Goal: Use online tool/utility: Utilize a website feature to perform a specific function

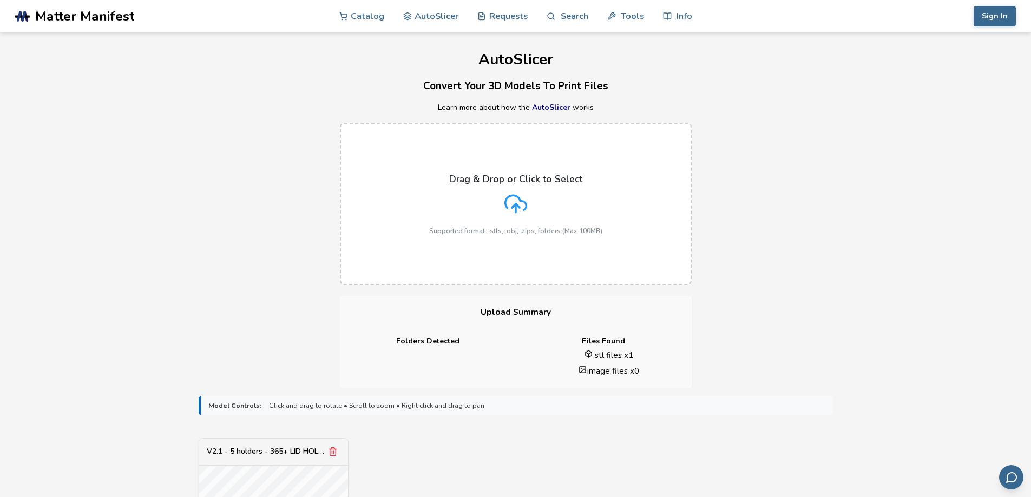
click at [264, 206] on div "Drag & Drop or Click to Select Supported format: .stls, .obj, .zips, folders (M…" at bounding box center [515, 204] width 1031 height 184
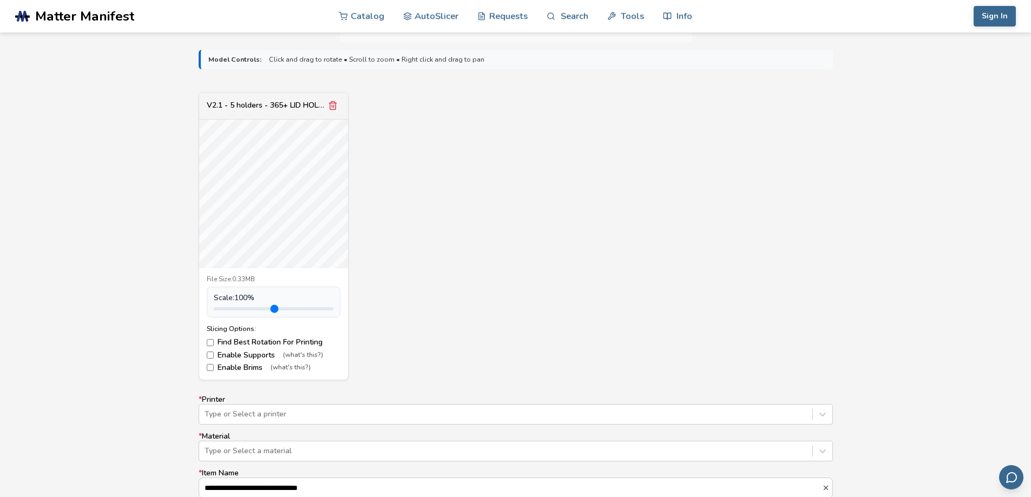
scroll to position [433, 0]
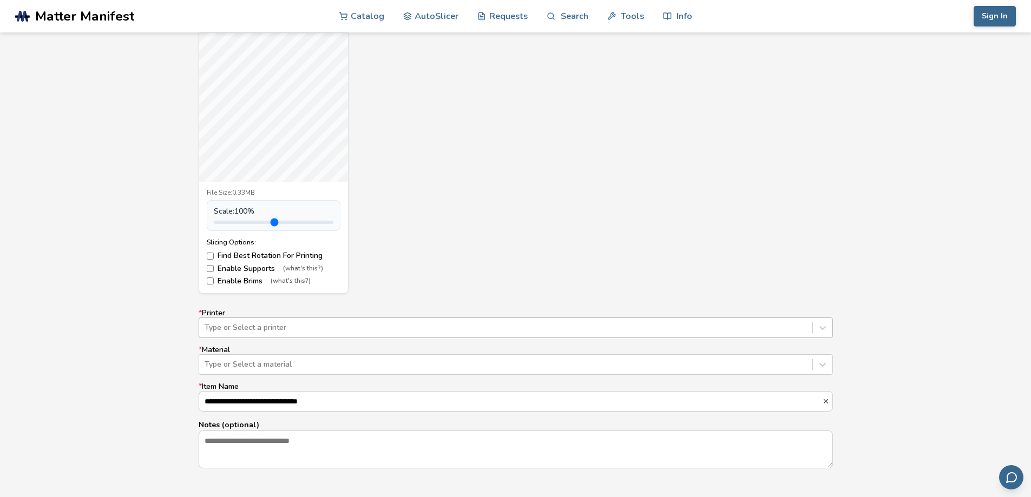
click at [254, 322] on div at bounding box center [506, 327] width 602 height 11
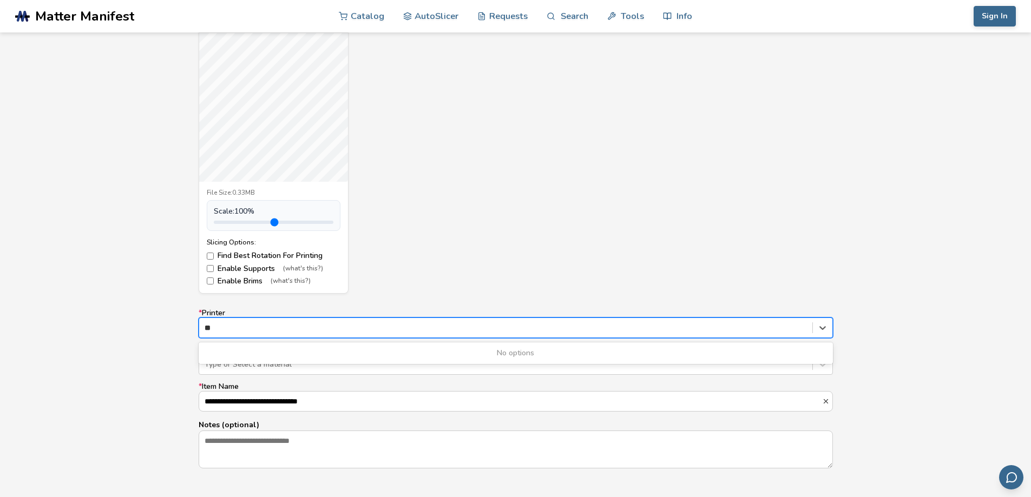
type input "*"
click at [88, 336] on div "**********" at bounding box center [515, 276] width 1031 height 641
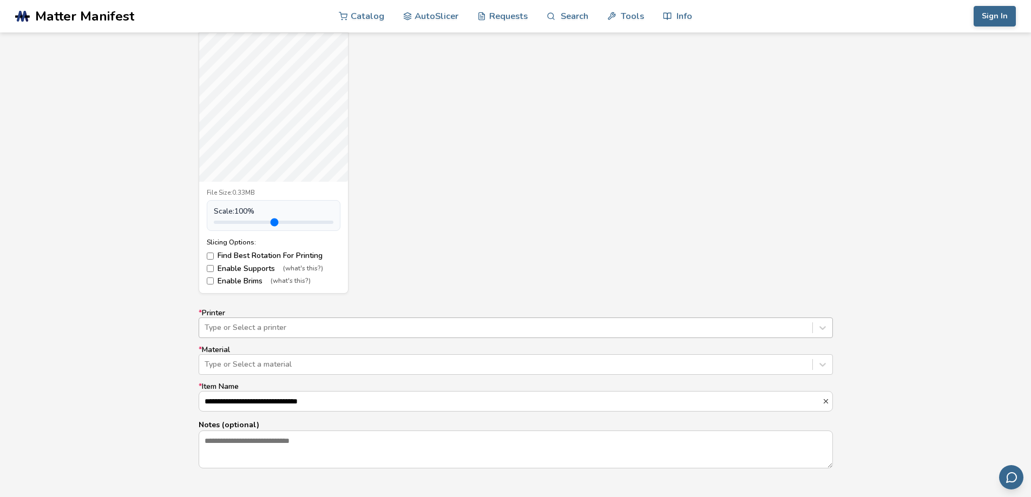
click at [279, 329] on div at bounding box center [506, 327] width 602 height 11
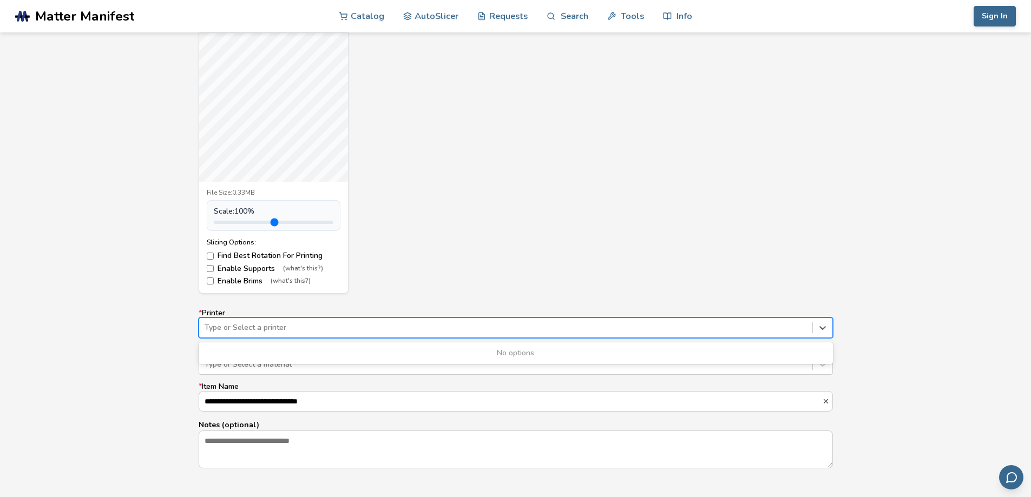
drag, startPoint x: 820, startPoint y: 328, endPoint x: 703, endPoint y: 331, distance: 116.4
click at [703, 331] on div at bounding box center [506, 327] width 602 height 11
type input "********"
click at [564, 245] on div "V2.1 - 5 holders - 365+ LID HOLDER.stl File Size: 0.33MB Scale: 100 % Slicing O…" at bounding box center [516, 149] width 634 height 288
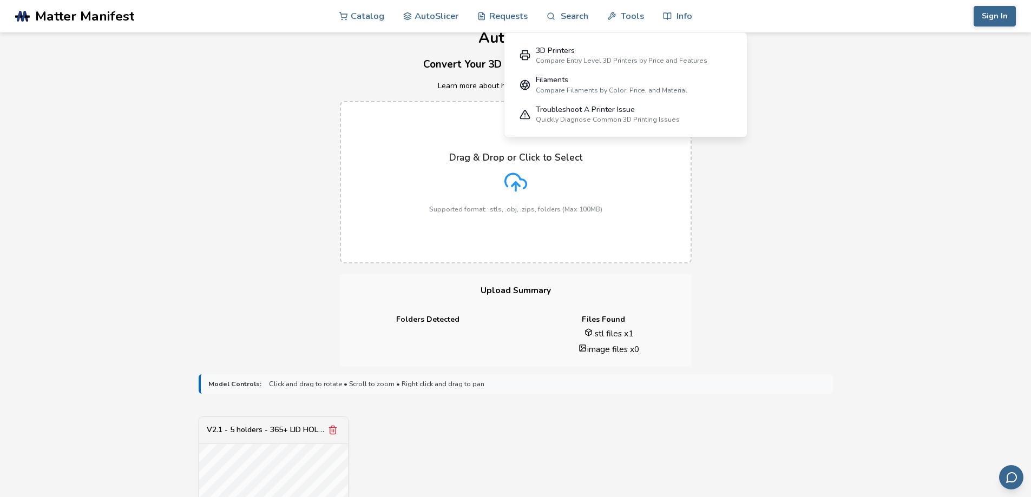
scroll to position [457, 0]
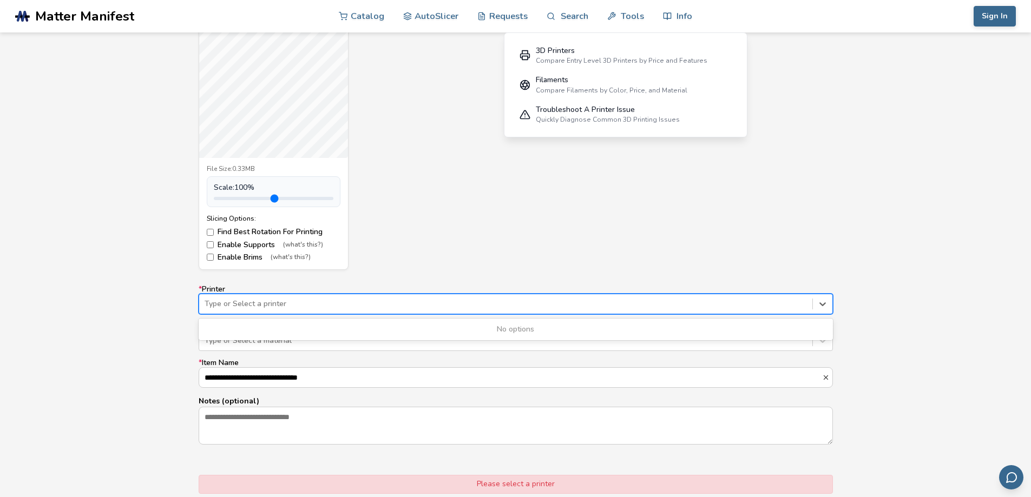
click at [227, 307] on div at bounding box center [506, 304] width 602 height 11
click at [157, 330] on div "**********" at bounding box center [515, 252] width 1031 height 641
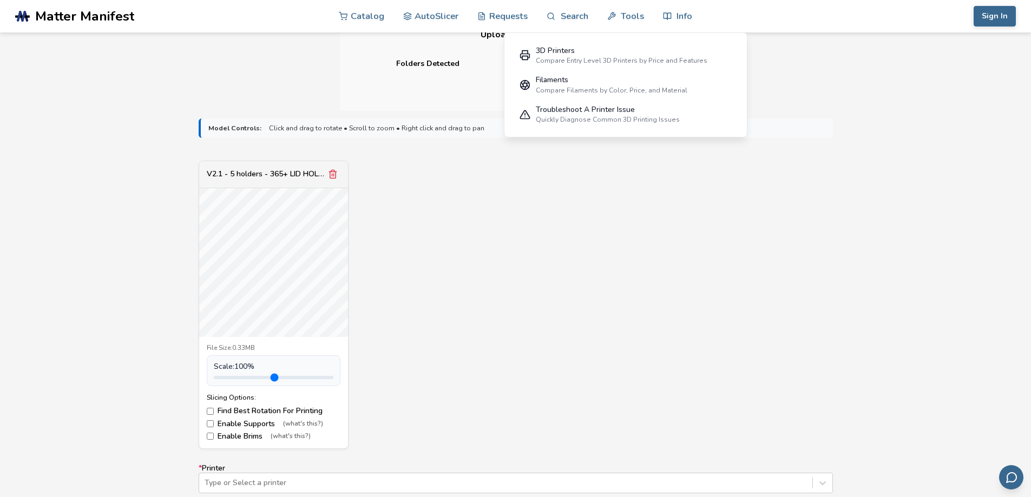
scroll to position [713, 0]
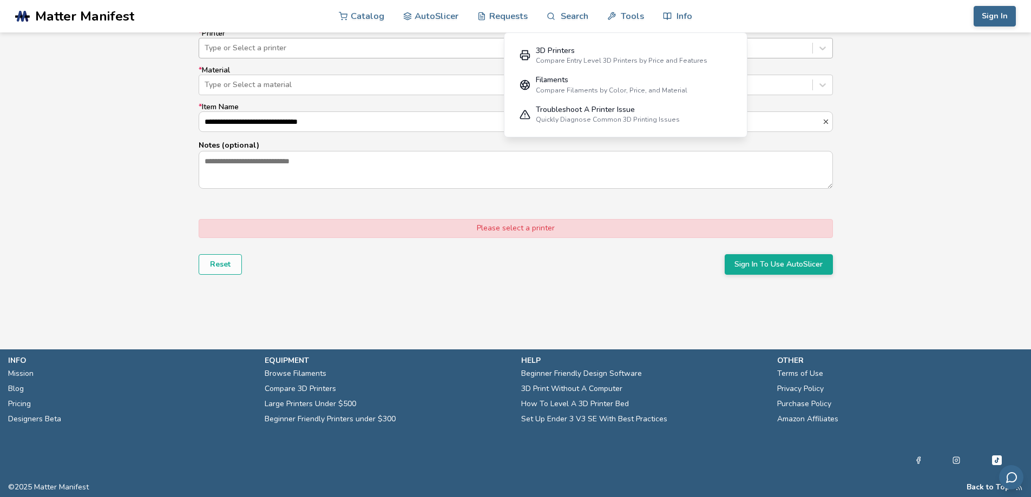
click at [282, 50] on div at bounding box center [506, 48] width 602 height 11
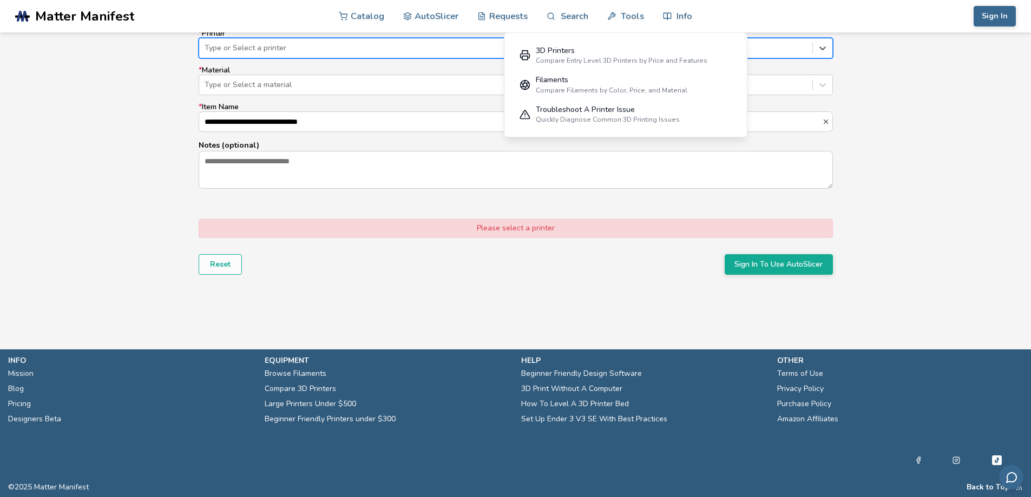
click at [282, 50] on div at bounding box center [506, 48] width 602 height 11
click at [273, 83] on div at bounding box center [506, 85] width 602 height 11
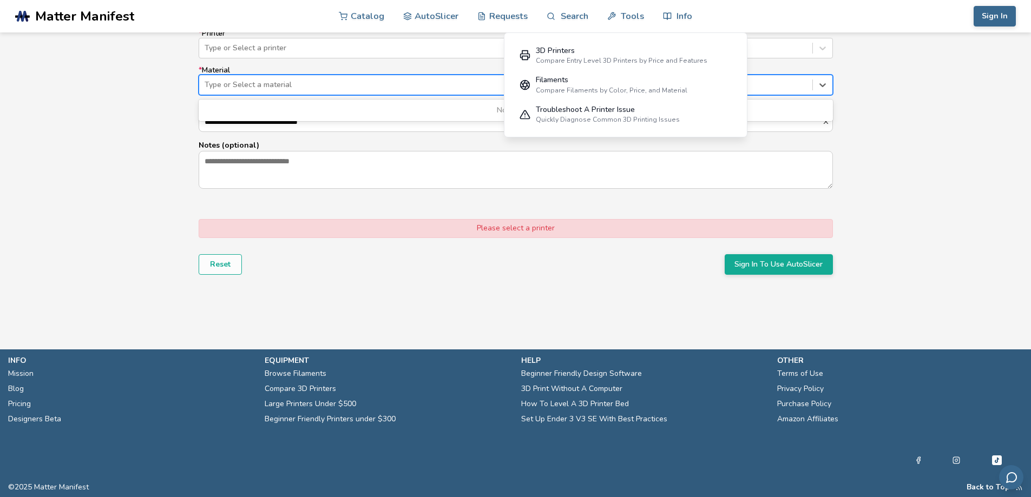
click at [273, 83] on div at bounding box center [506, 85] width 602 height 11
click at [555, 55] on div "3D Printers" at bounding box center [622, 51] width 172 height 9
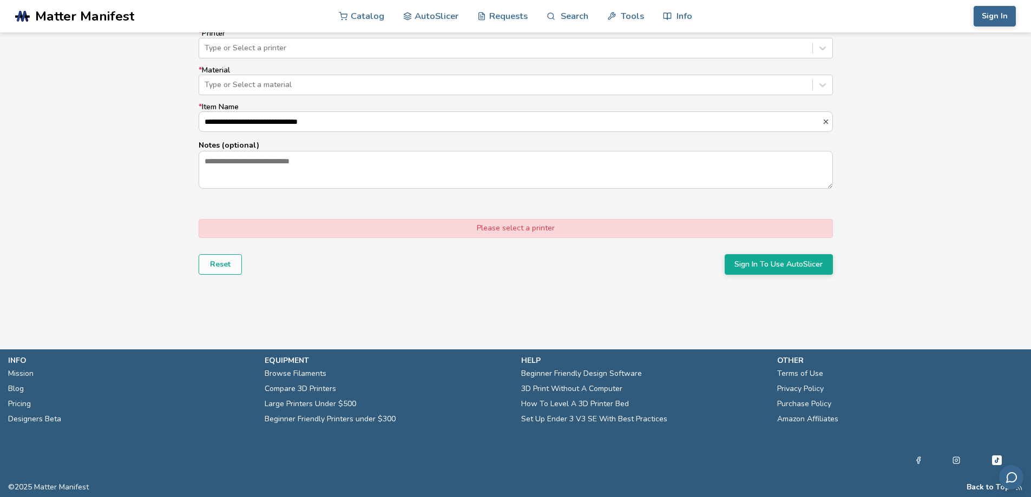
select select "**********"
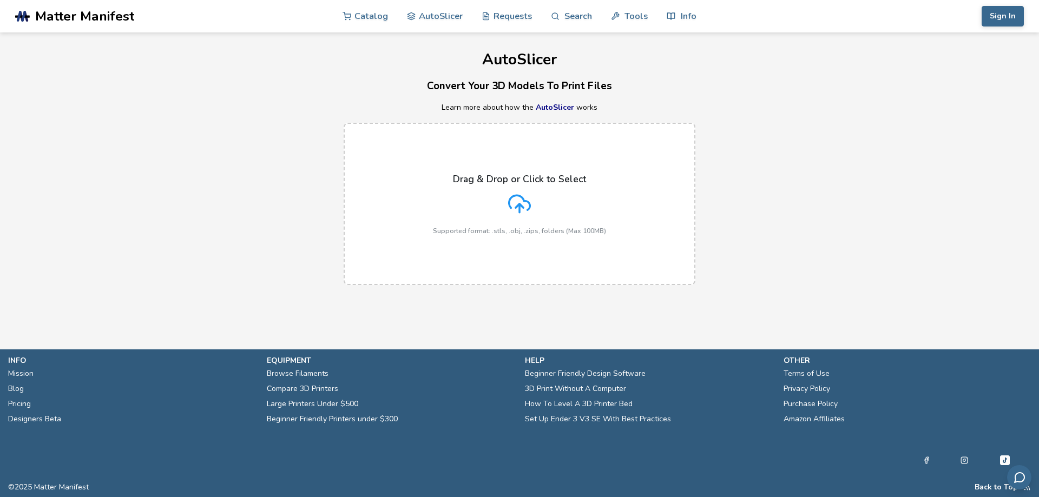
click at [483, 202] on div "Drag & Drop or Click to Select Supported format: .stls, .obj, .zips, folders (M…" at bounding box center [519, 204] width 173 height 61
click at [0, 0] on input "Drag & Drop or Click to Select Supported format: .stls, .obj, .zips, folders (M…" at bounding box center [0, 0] width 0 height 0
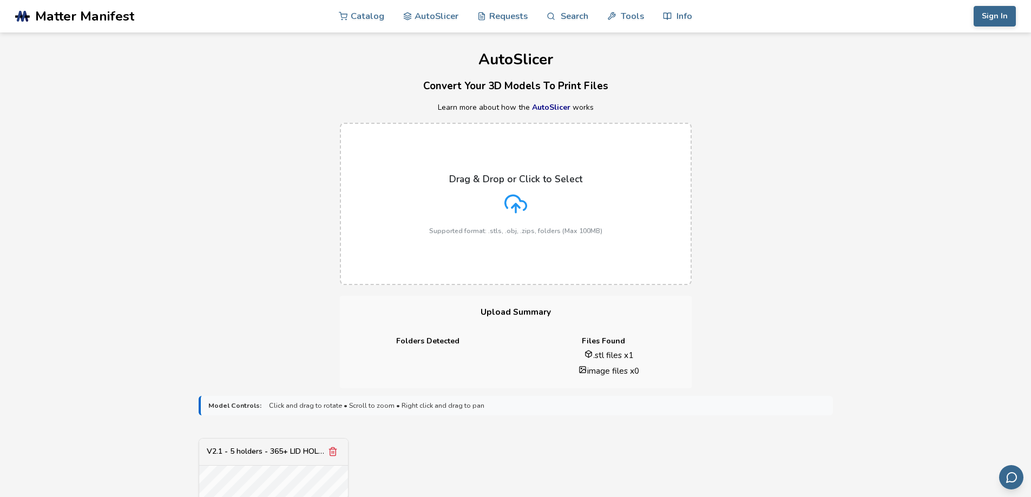
click at [312, 289] on div "Drag & Drop or Click to Select Supported format: .stls, .obj, .zips, folders (M…" at bounding box center [515, 204] width 1031 height 184
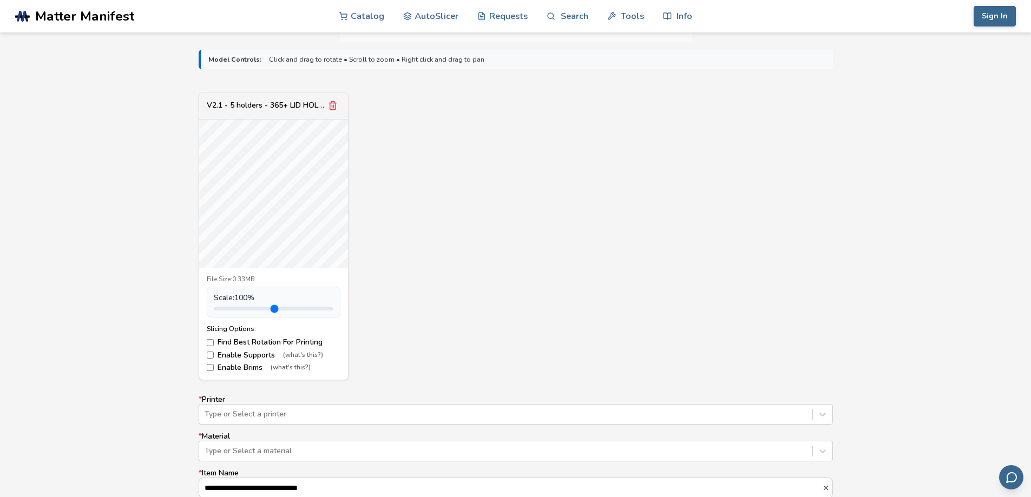
scroll to position [390, 0]
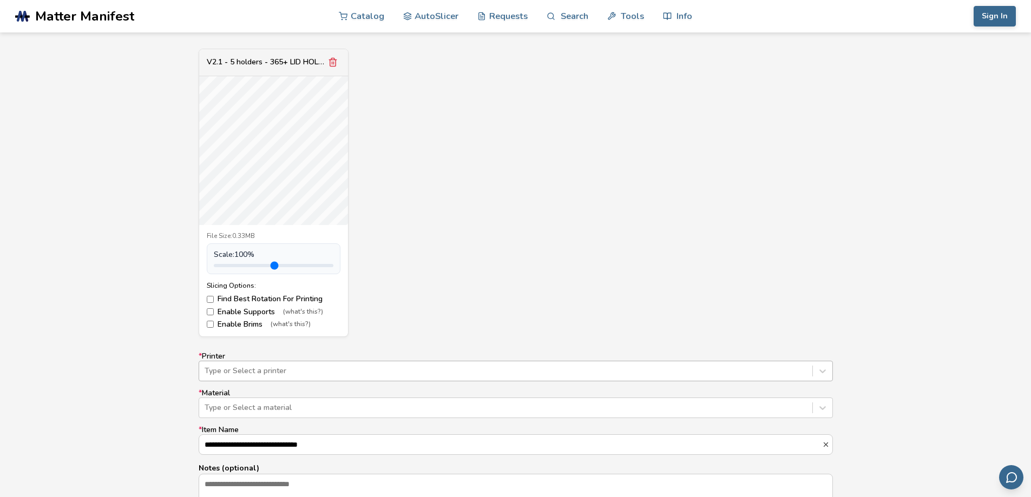
click at [298, 375] on div at bounding box center [506, 371] width 602 height 11
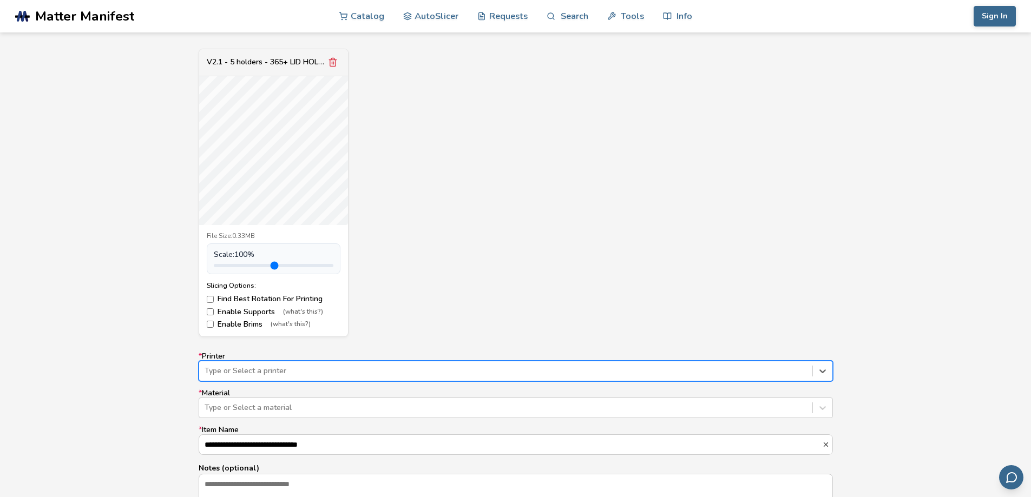
click at [298, 375] on div at bounding box center [506, 371] width 602 height 11
